Goal: Find specific page/section: Find specific page/section

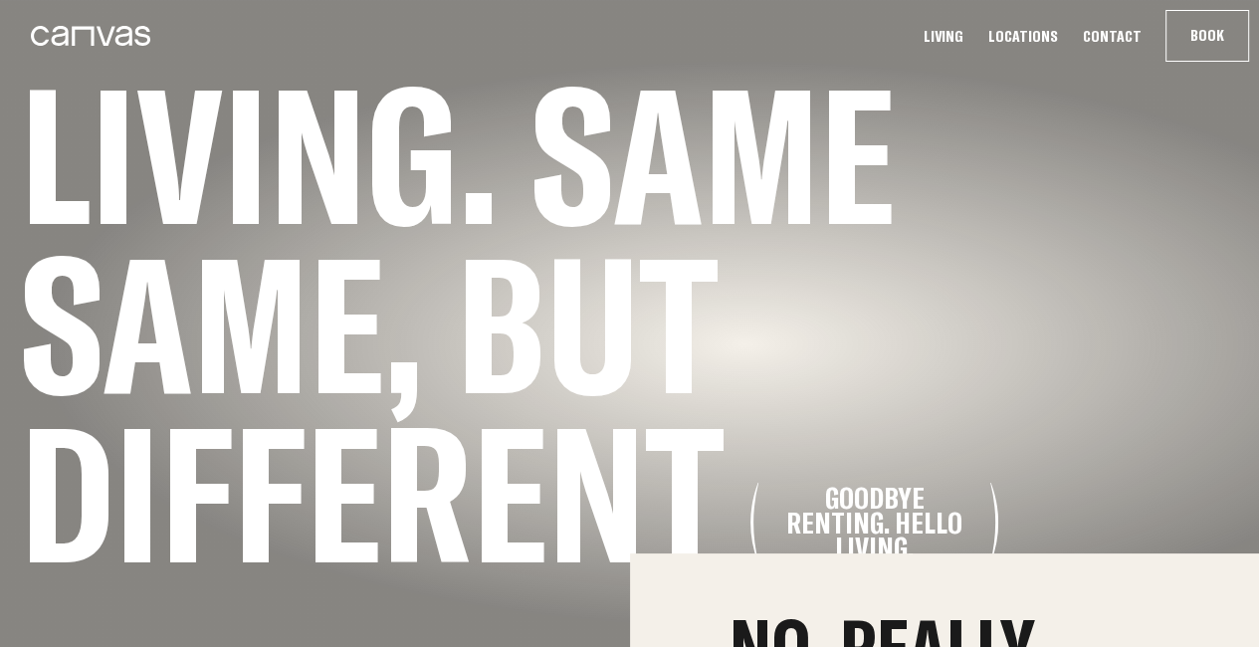
click at [950, 34] on link "Living" at bounding box center [944, 36] width 52 height 21
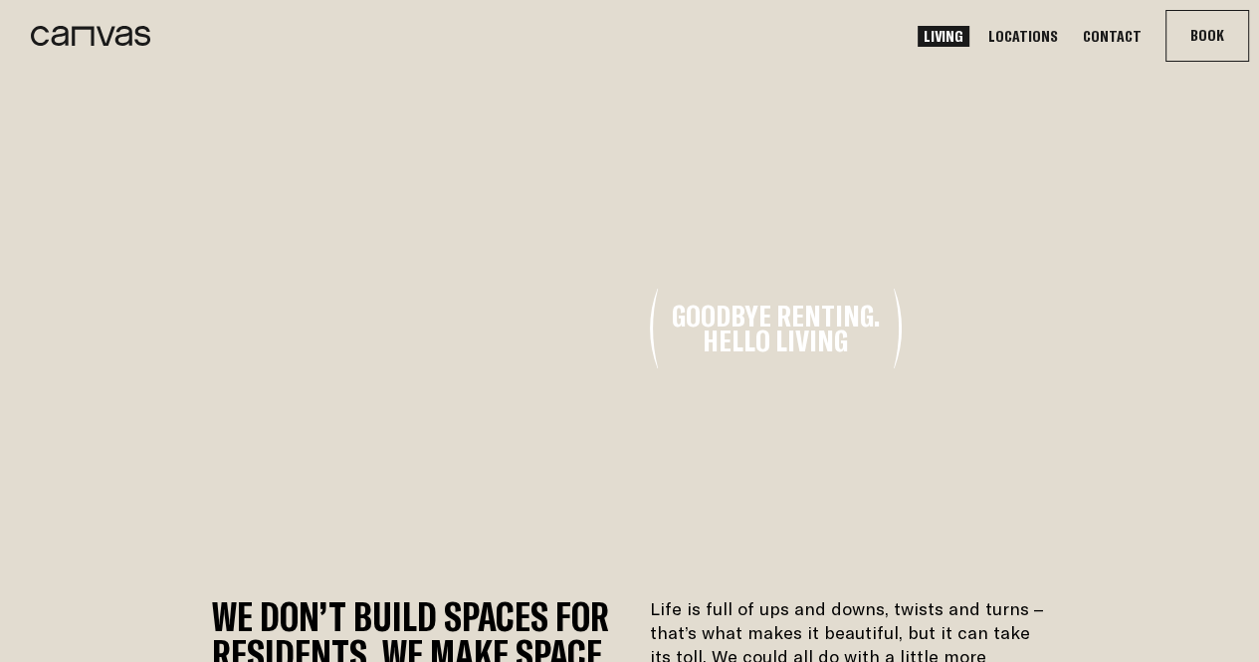
click at [1039, 35] on link "Locations" at bounding box center [1024, 36] width 82 height 21
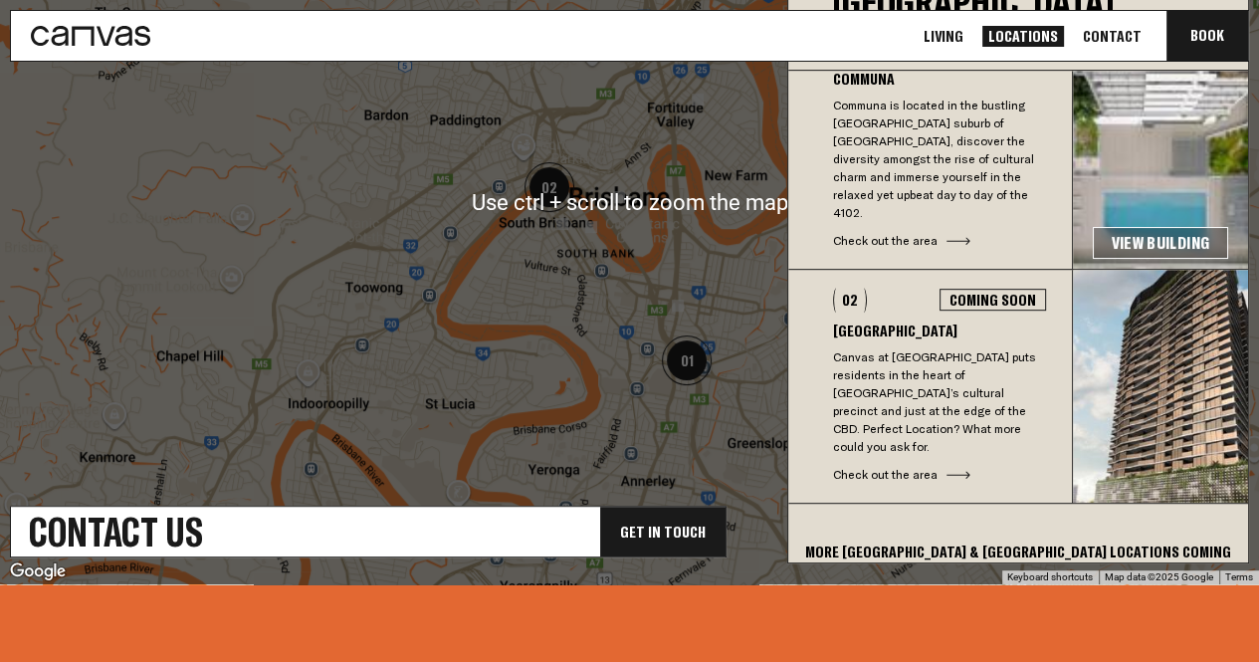
scroll to position [834, 0]
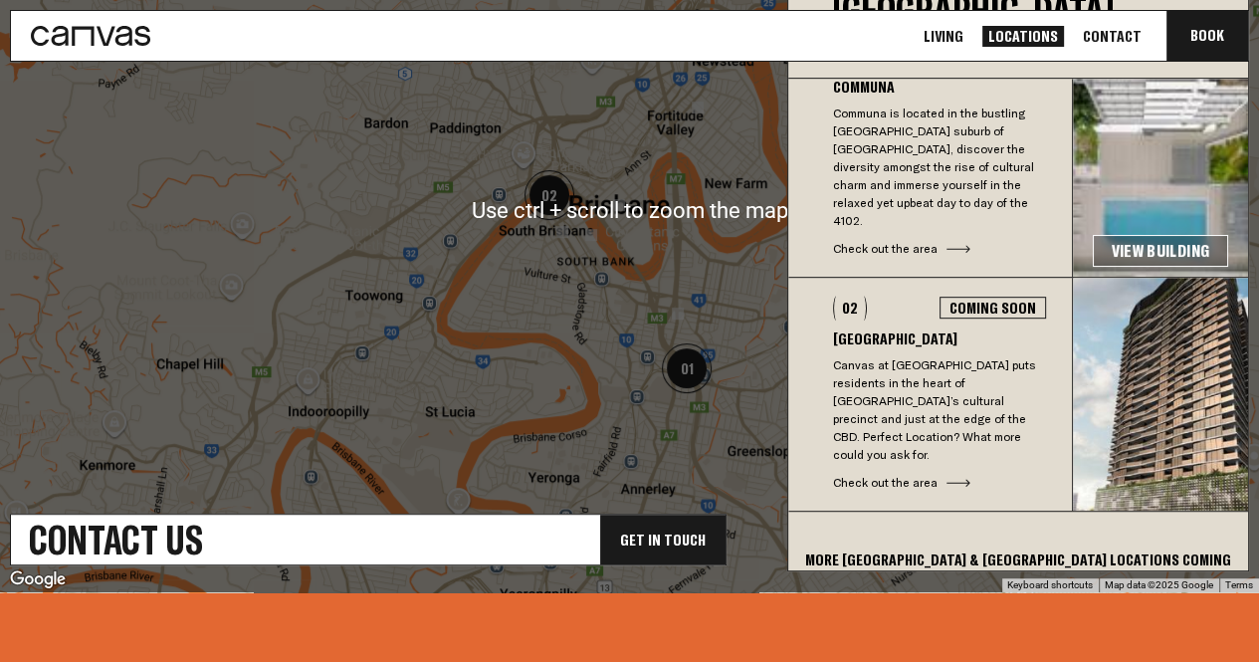
click at [896, 330] on h3 "[GEOGRAPHIC_DATA]" at bounding box center [939, 338] width 213 height 16
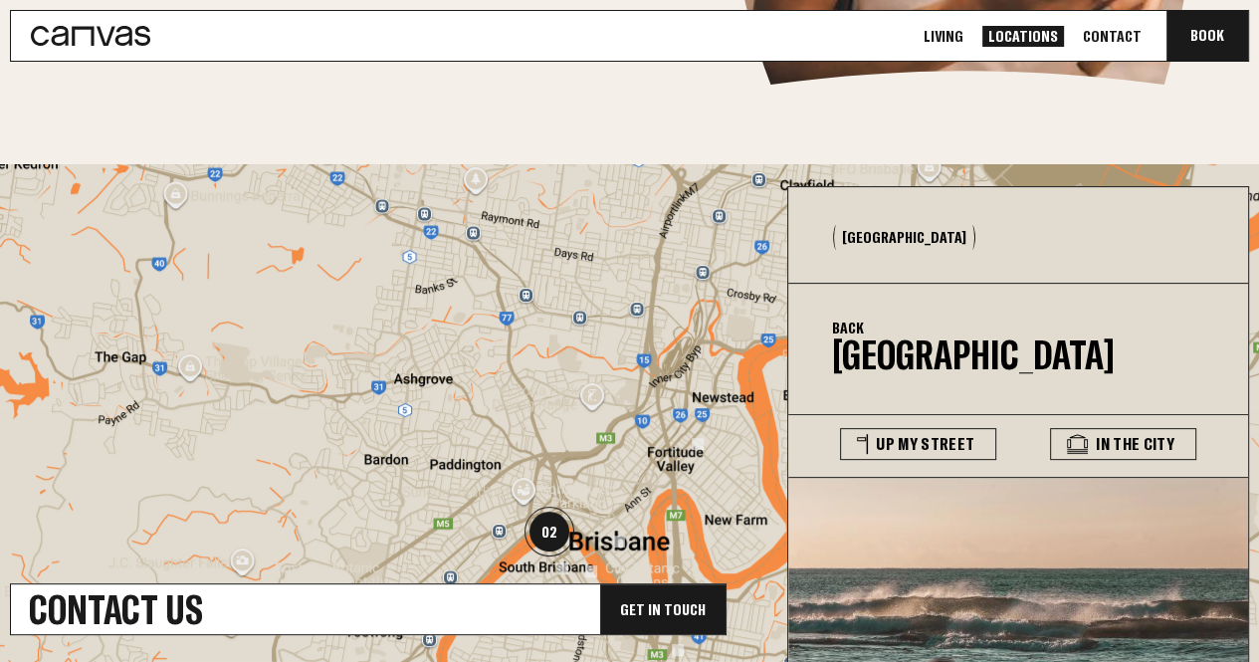
scroll to position [496, 0]
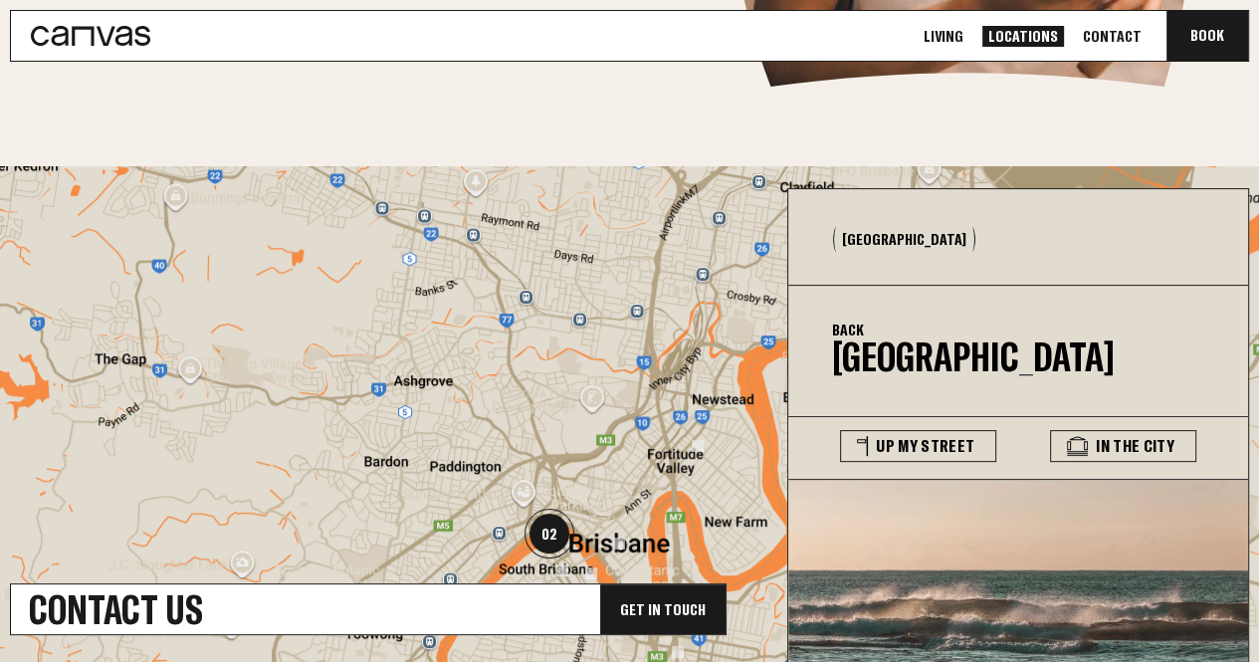
click at [861, 234] on button "[GEOGRAPHIC_DATA]" at bounding box center [904, 239] width 142 height 25
click at [874, 242] on button "[GEOGRAPHIC_DATA]" at bounding box center [904, 239] width 142 height 25
click at [869, 228] on button "[GEOGRAPHIC_DATA]" at bounding box center [904, 239] width 142 height 25
click at [850, 330] on button "Back" at bounding box center [848, 330] width 32 height 16
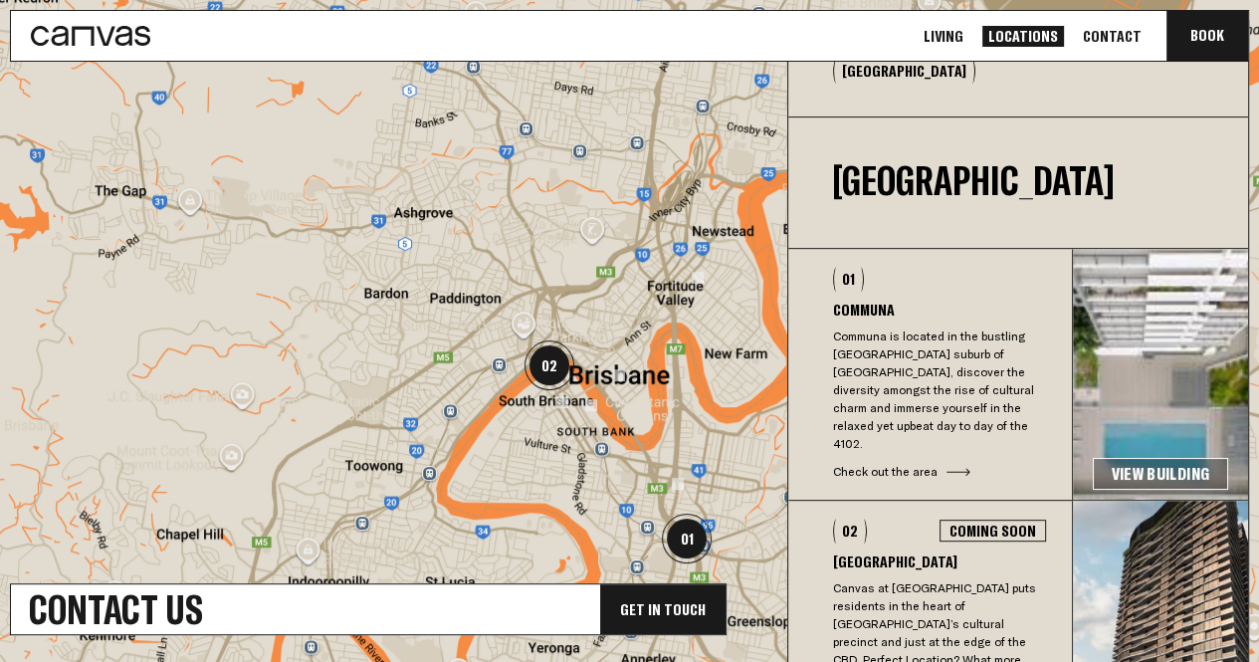
scroll to position [669, 0]
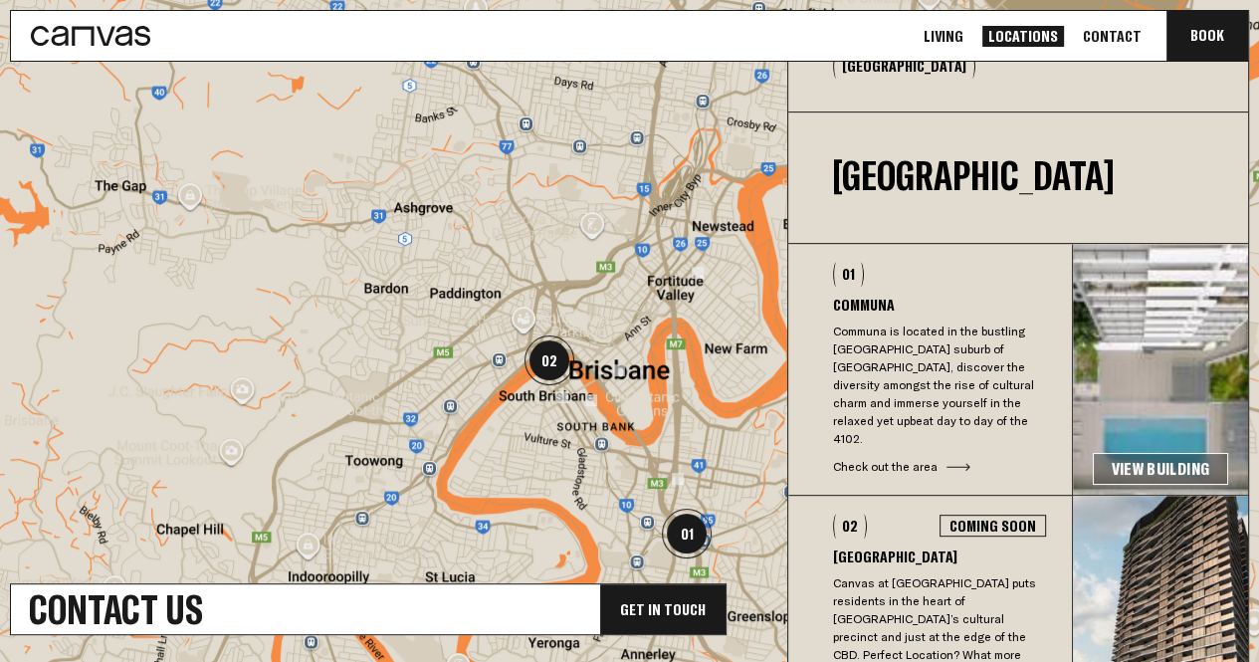
click at [894, 347] on p "Communa is located in the bustling [GEOGRAPHIC_DATA] suburb of [GEOGRAPHIC_DATA…" at bounding box center [939, 385] width 213 height 125
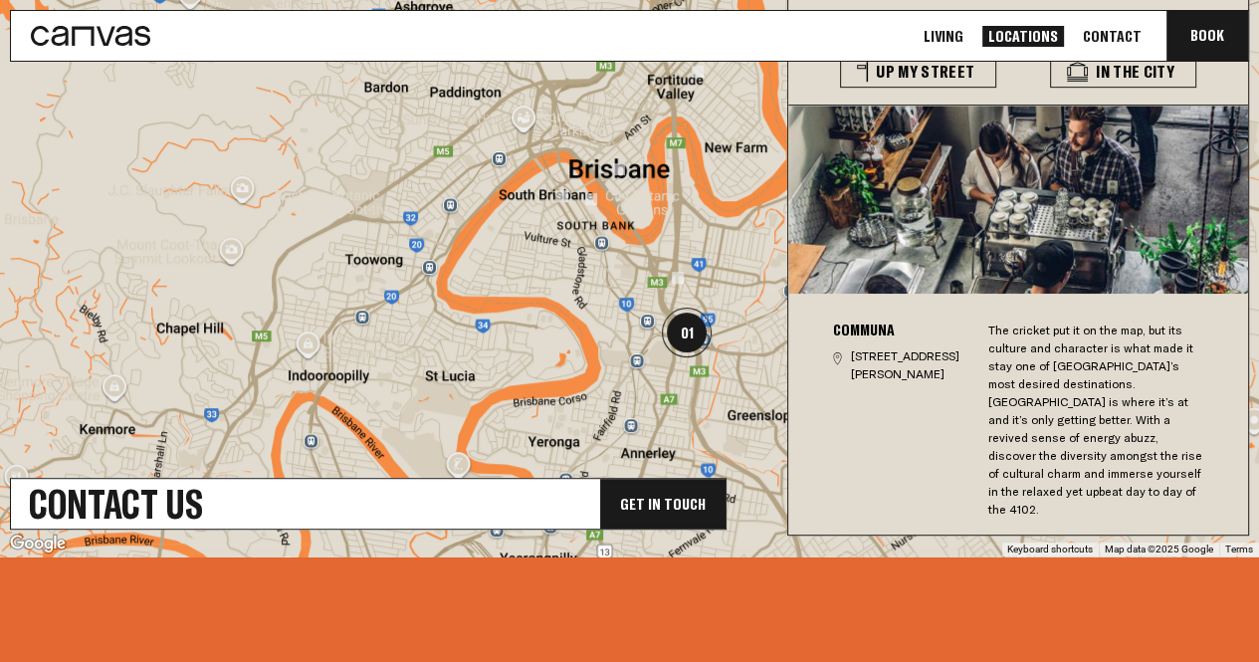
scroll to position [913, 0]
